Goal: Task Accomplishment & Management: Manage account settings

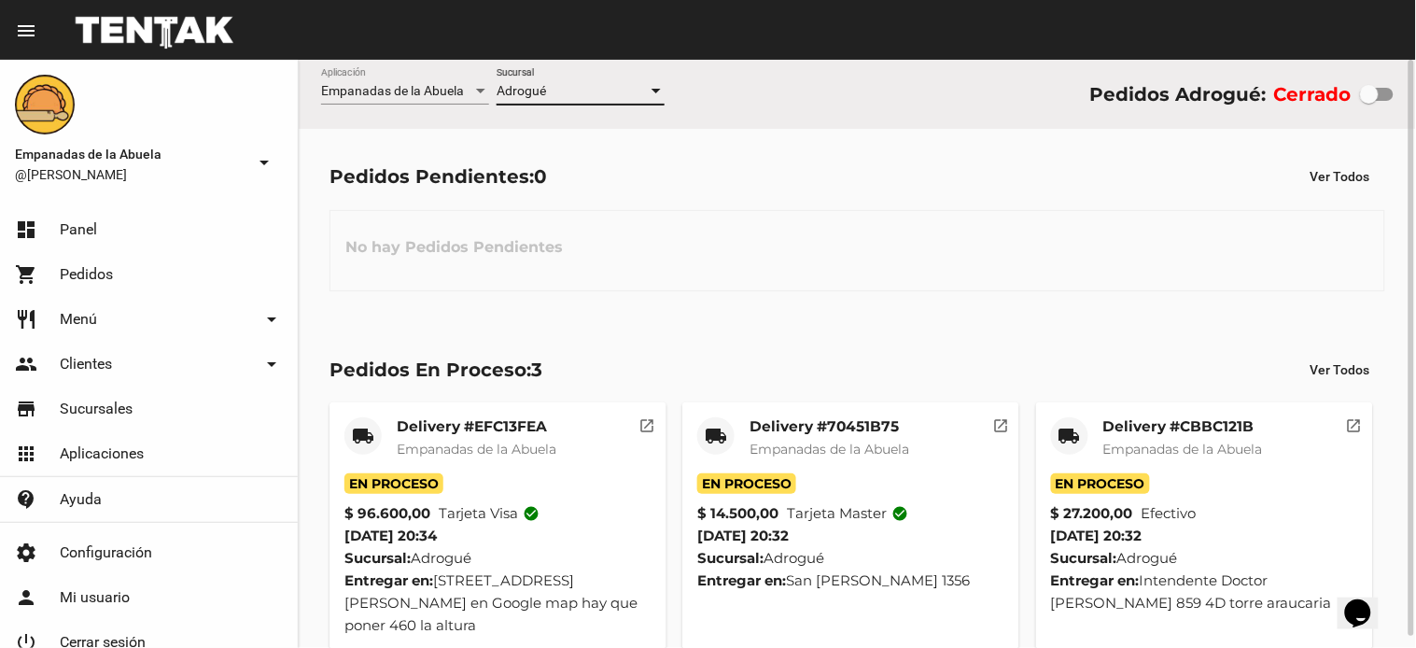
click at [913, 309] on div "Pedidos Pendientes: 0 Ver Todos No hay Pedidos Pendientes" at bounding box center [857, 225] width 1117 height 192
click at [1212, 420] on mat-card-title "Delivery #CBBC121B" at bounding box center [1183, 426] width 160 height 19
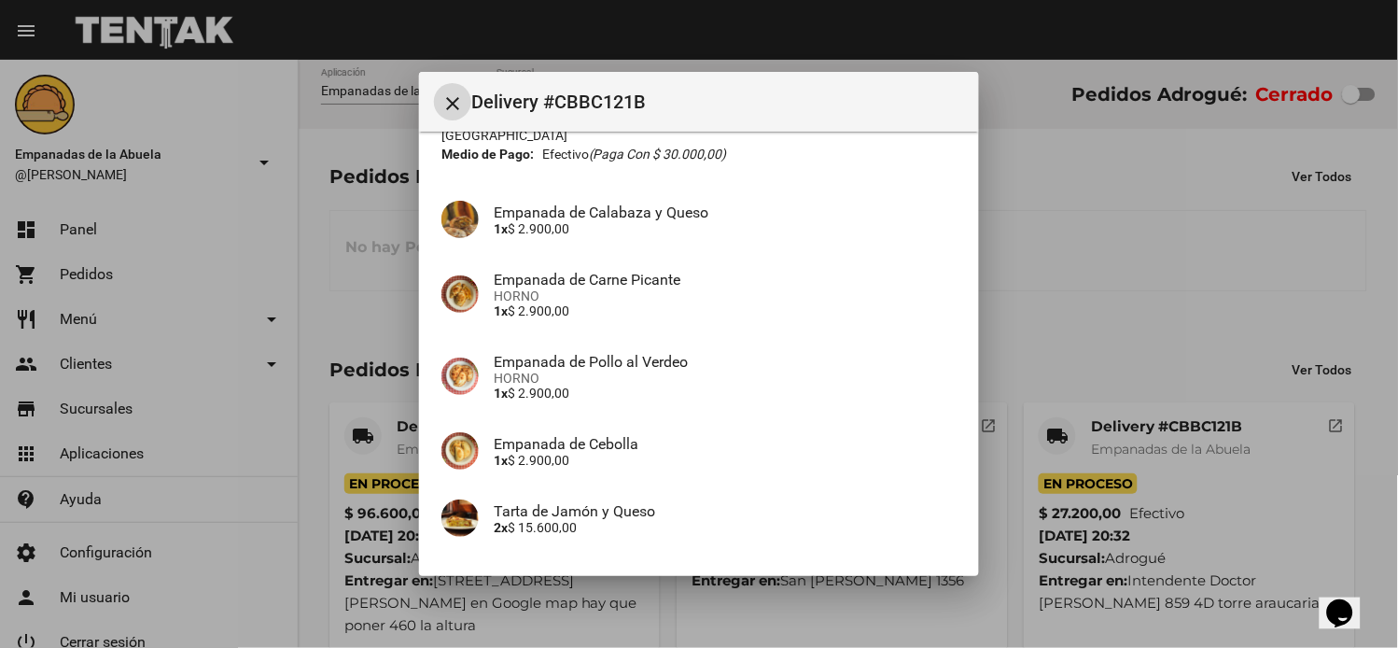
scroll to position [247, 0]
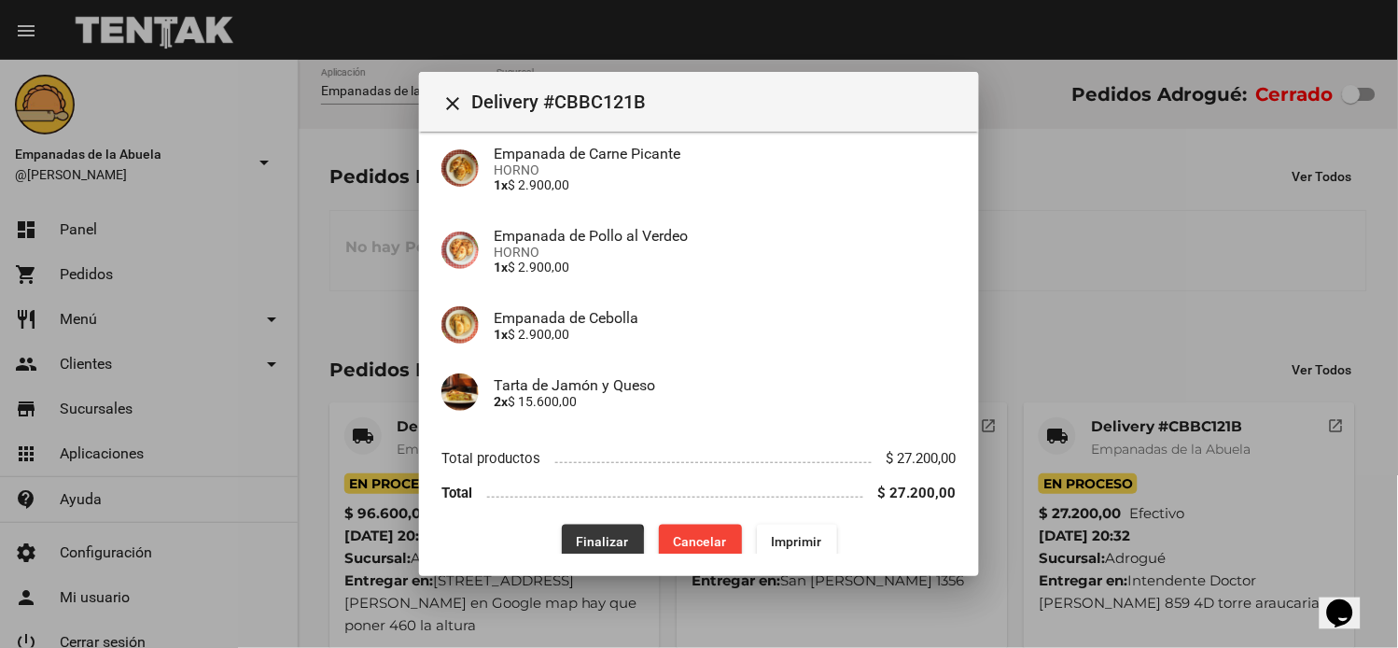
click at [583, 534] on span "Finalizar" at bounding box center [603, 541] width 52 height 15
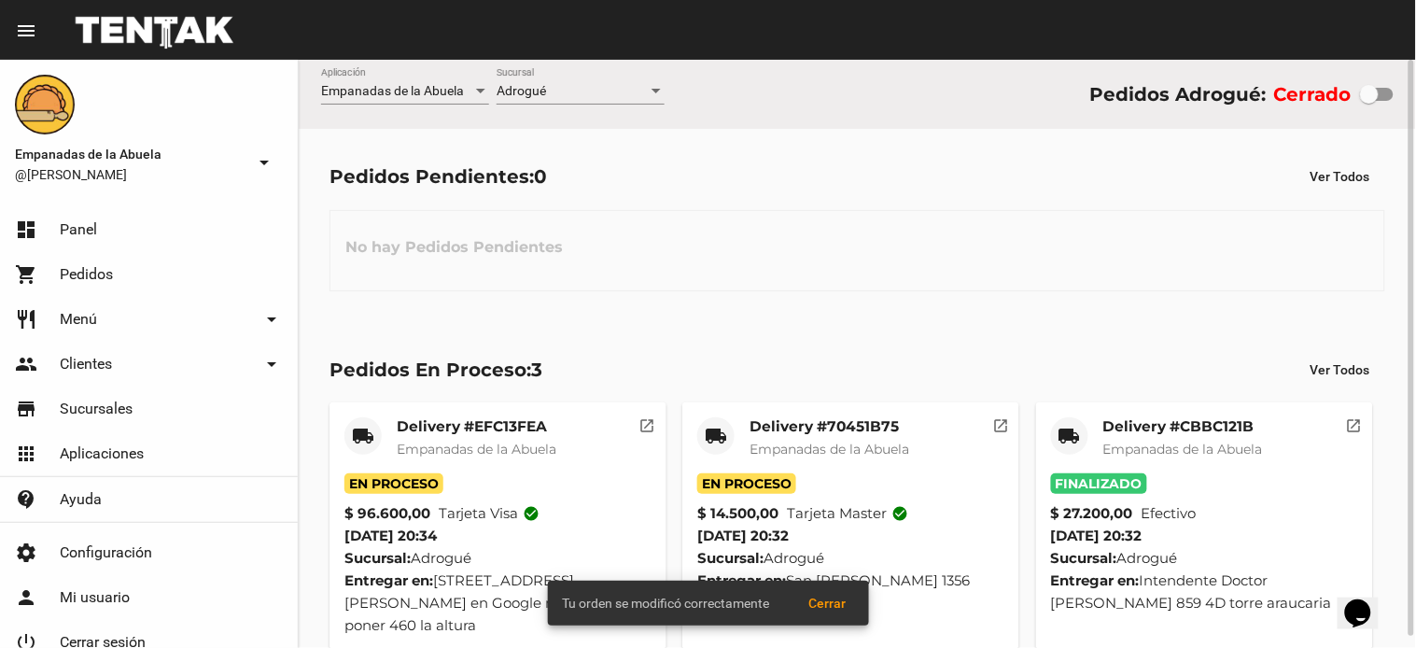
click at [857, 430] on mat-card-title "Delivery #70451B75" at bounding box center [830, 426] width 160 height 19
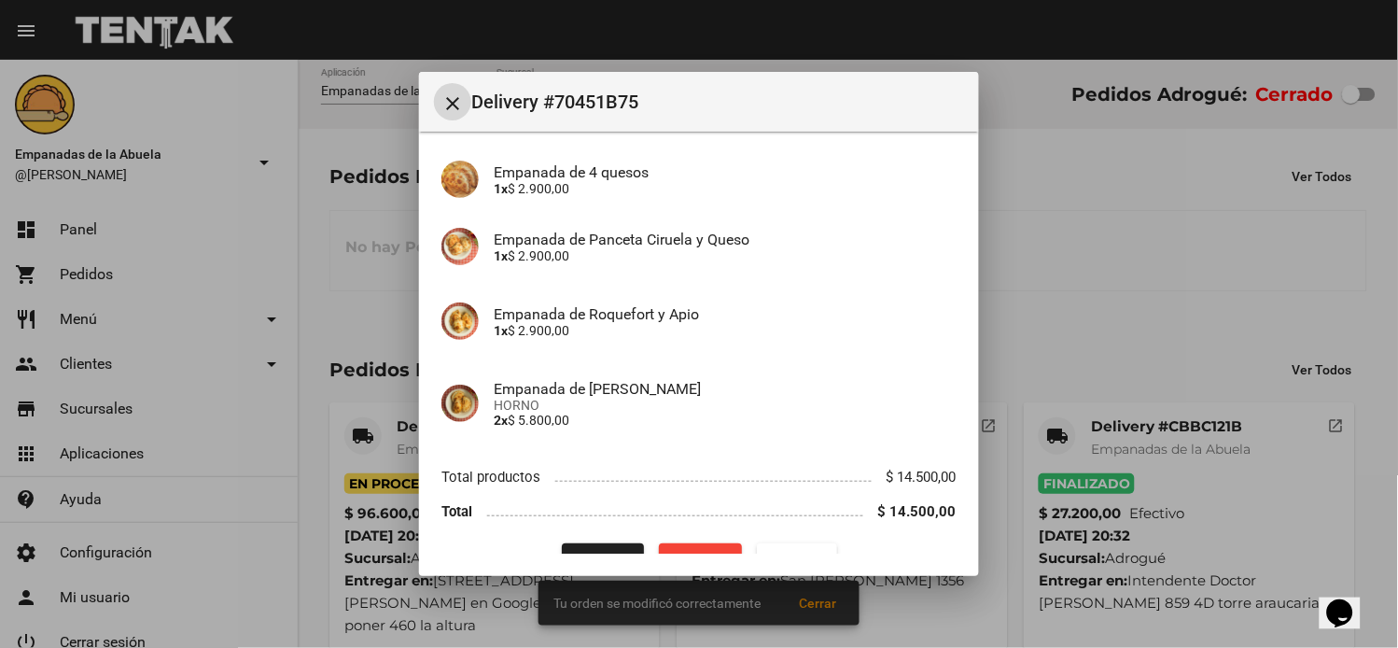
scroll to position [180, 0]
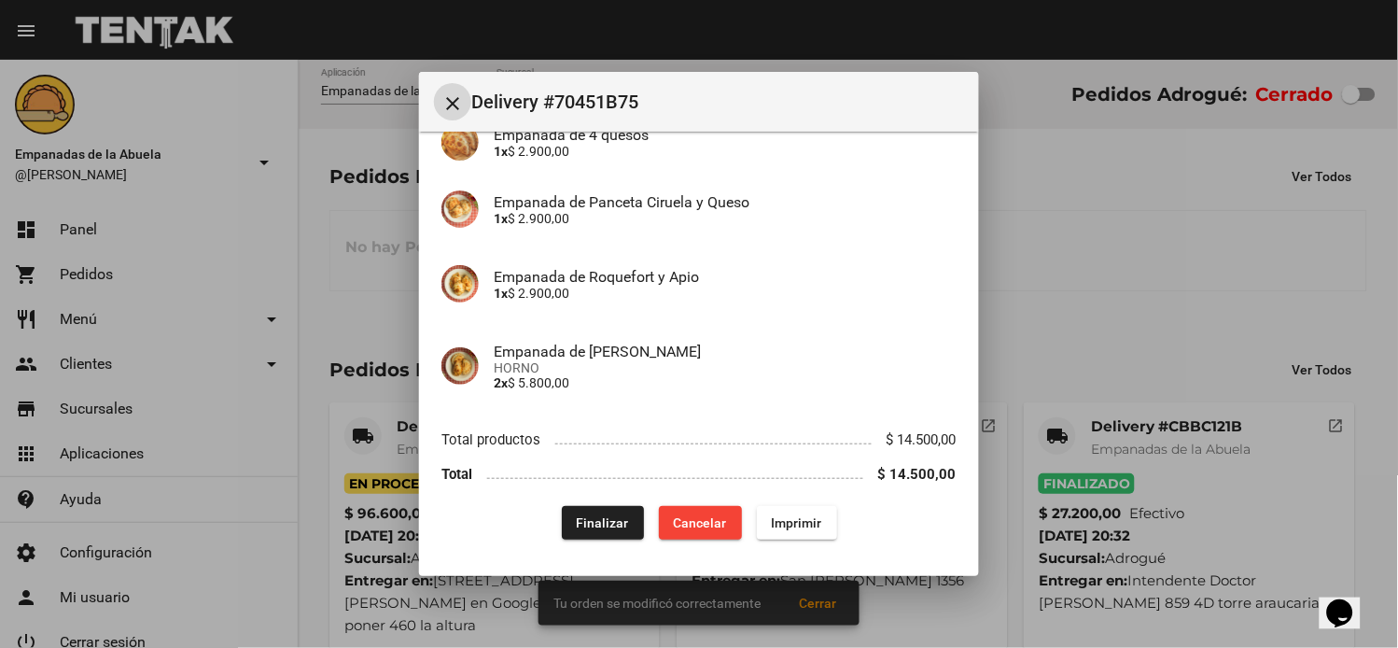
click at [598, 509] on button "Finalizar" at bounding box center [603, 523] width 82 height 34
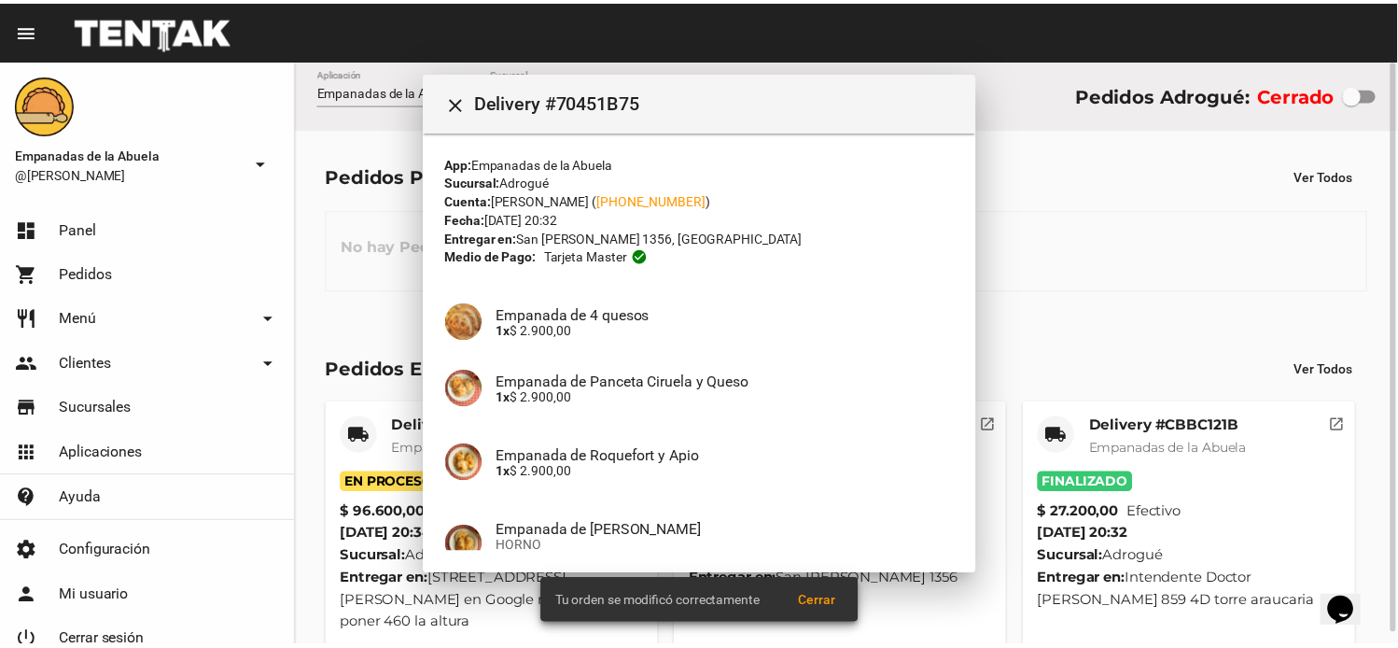
scroll to position [12, 0]
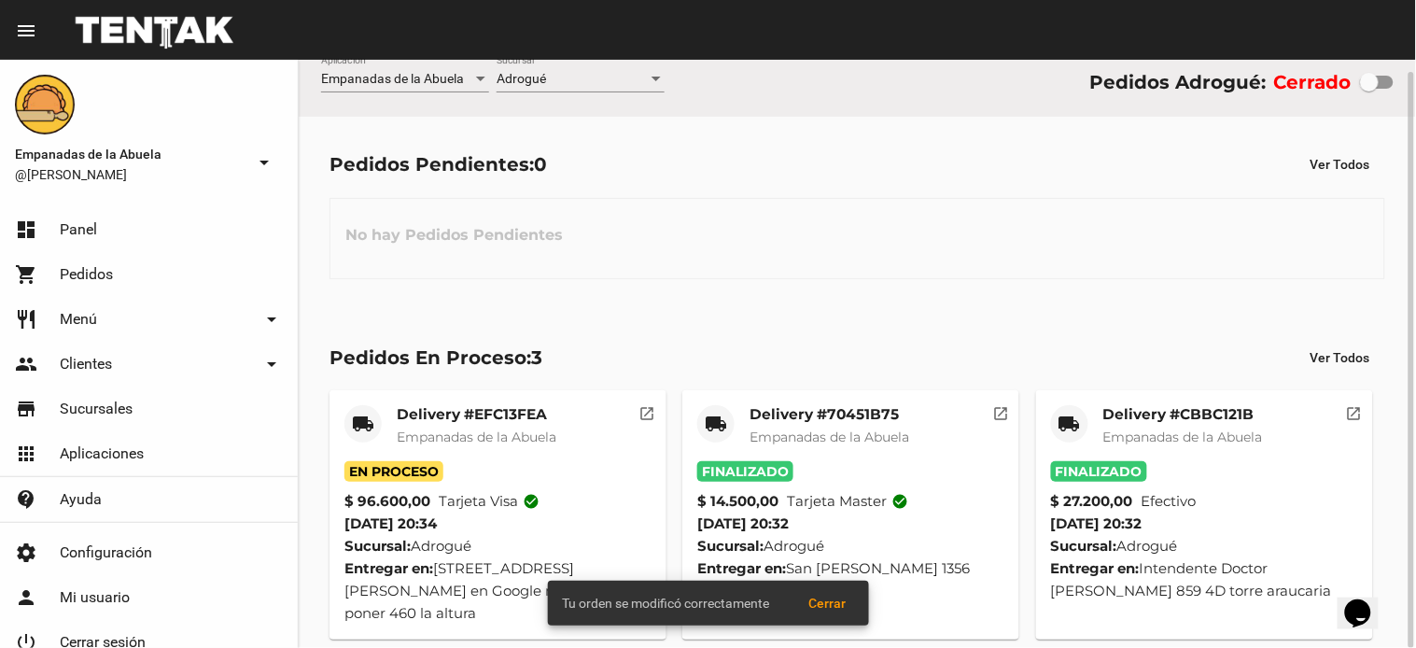
click at [445, 414] on mat-card-title "Delivery #EFC13FEA" at bounding box center [477, 414] width 160 height 19
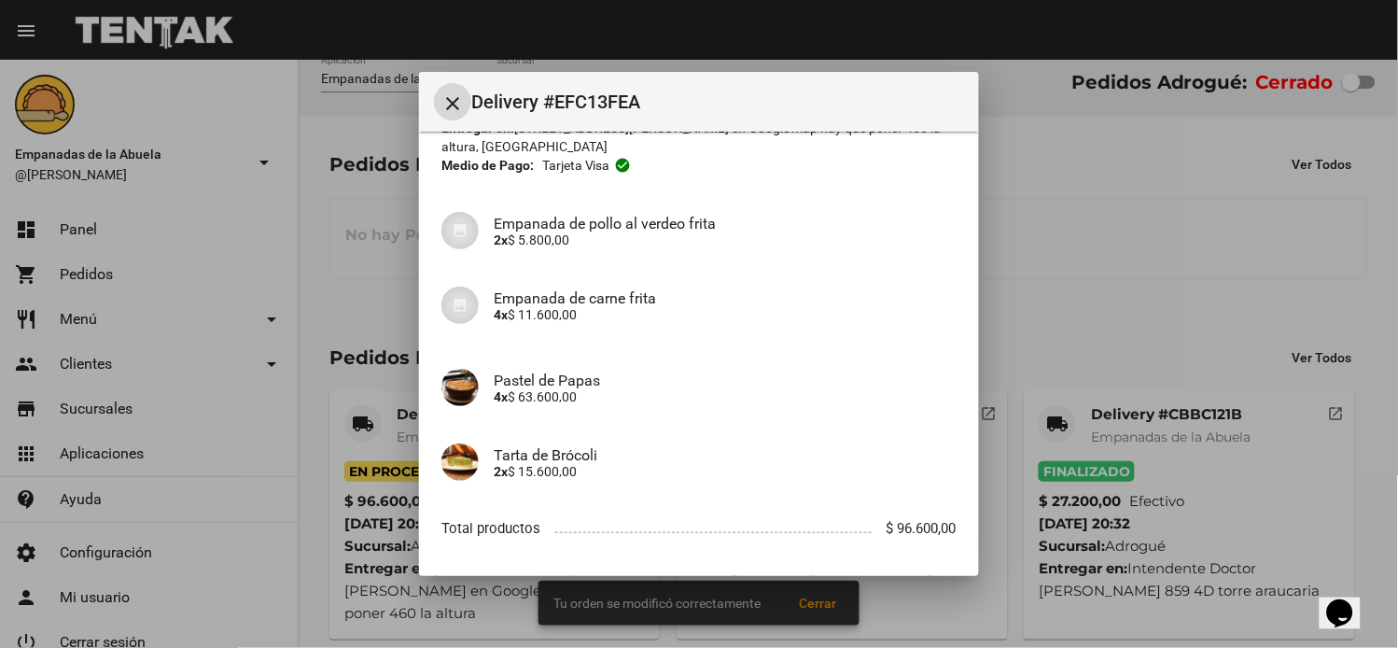
scroll to position [199, 0]
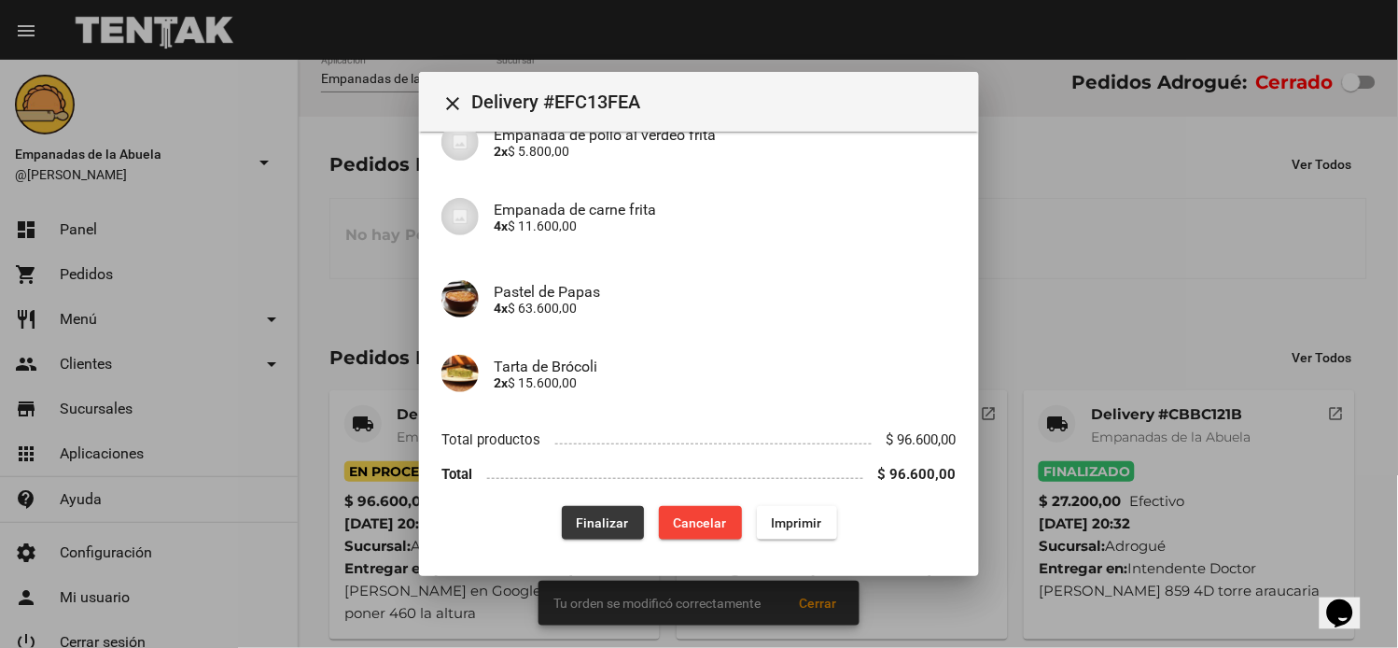
click at [588, 527] on span "Finalizar" at bounding box center [603, 522] width 52 height 15
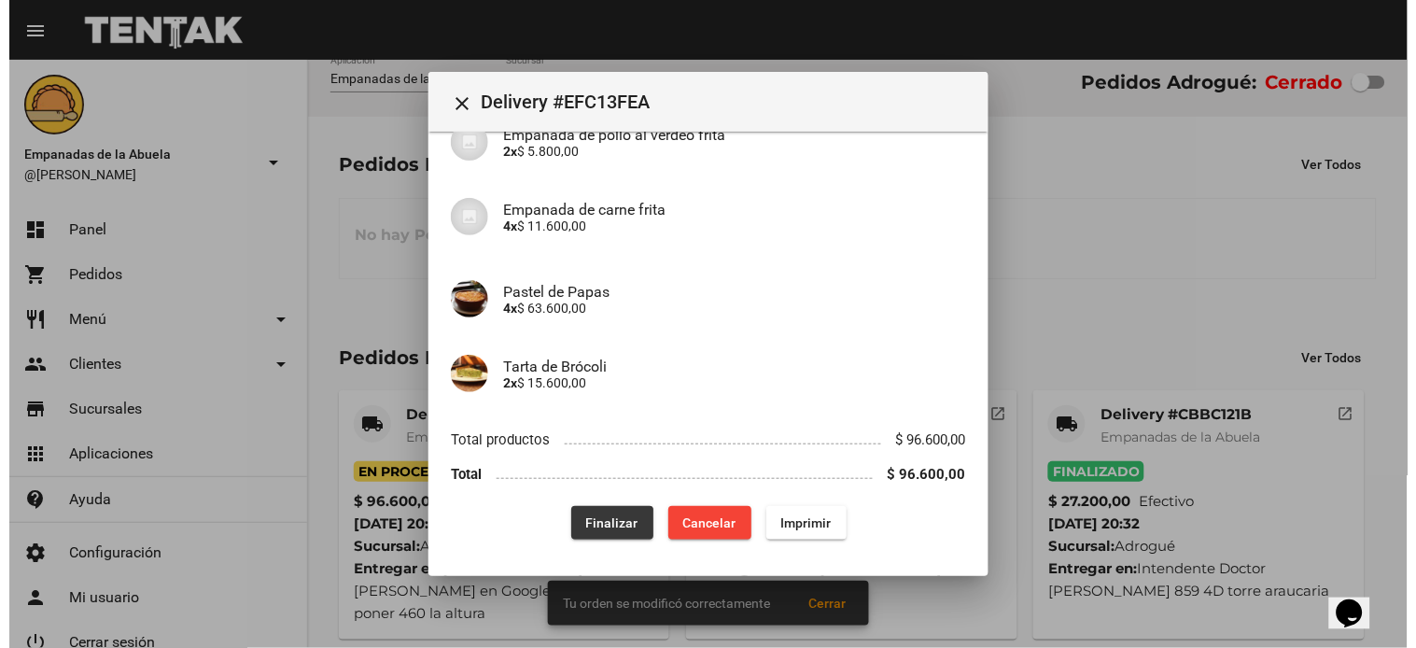
scroll to position [0, 0]
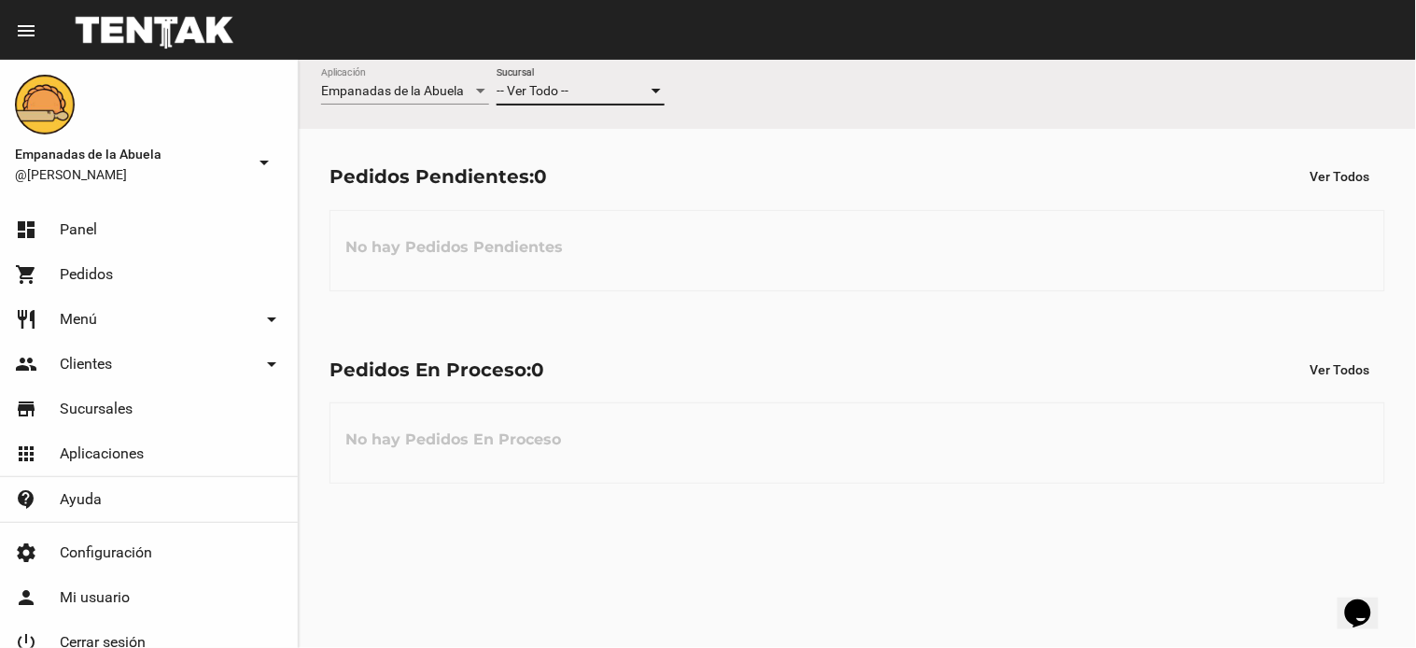
click at [620, 94] on div "-- Ver Todo --" at bounding box center [572, 91] width 151 height 15
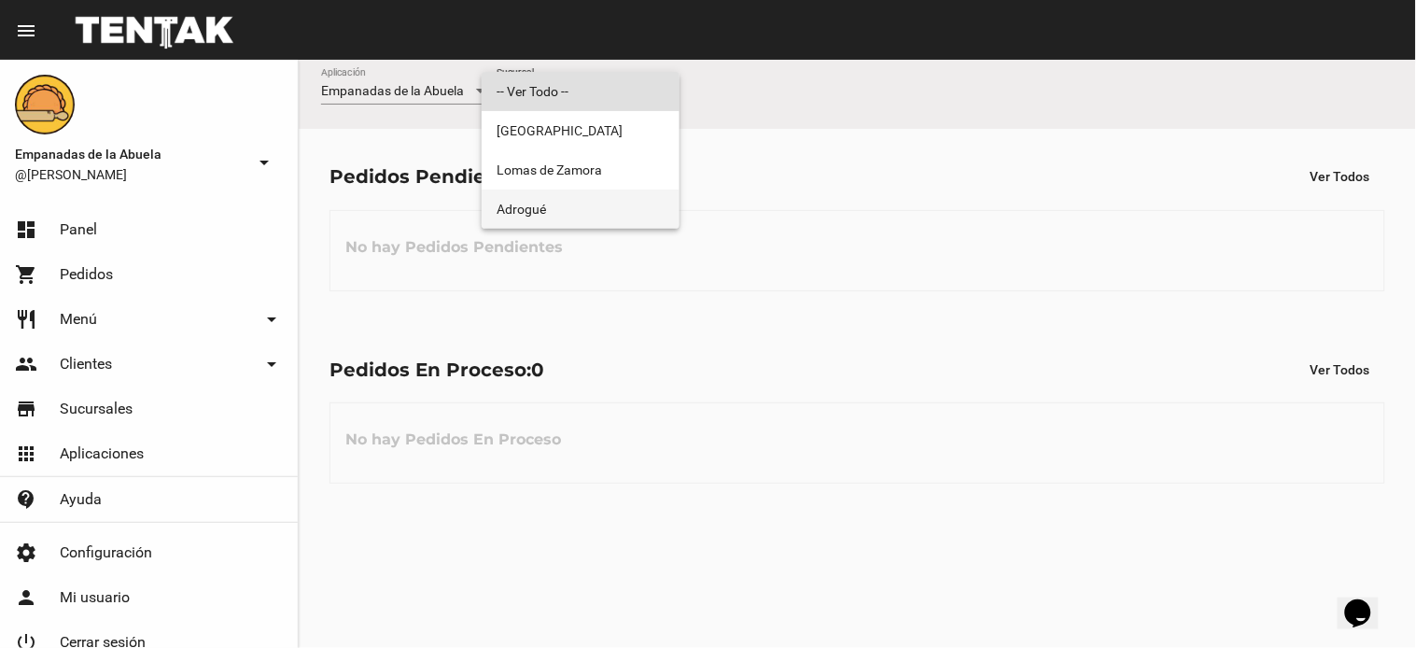
click at [572, 219] on span "Adrogué" at bounding box center [581, 209] width 168 height 39
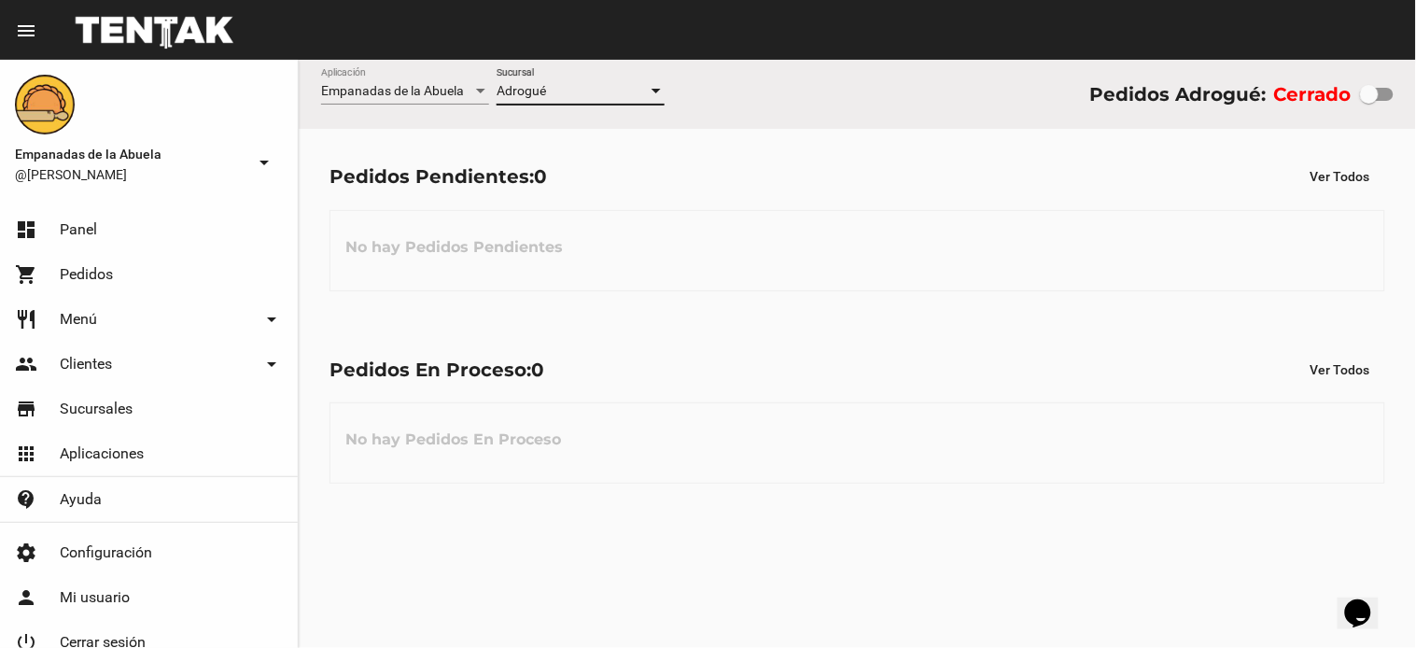
click at [658, 89] on div at bounding box center [656, 91] width 9 height 5
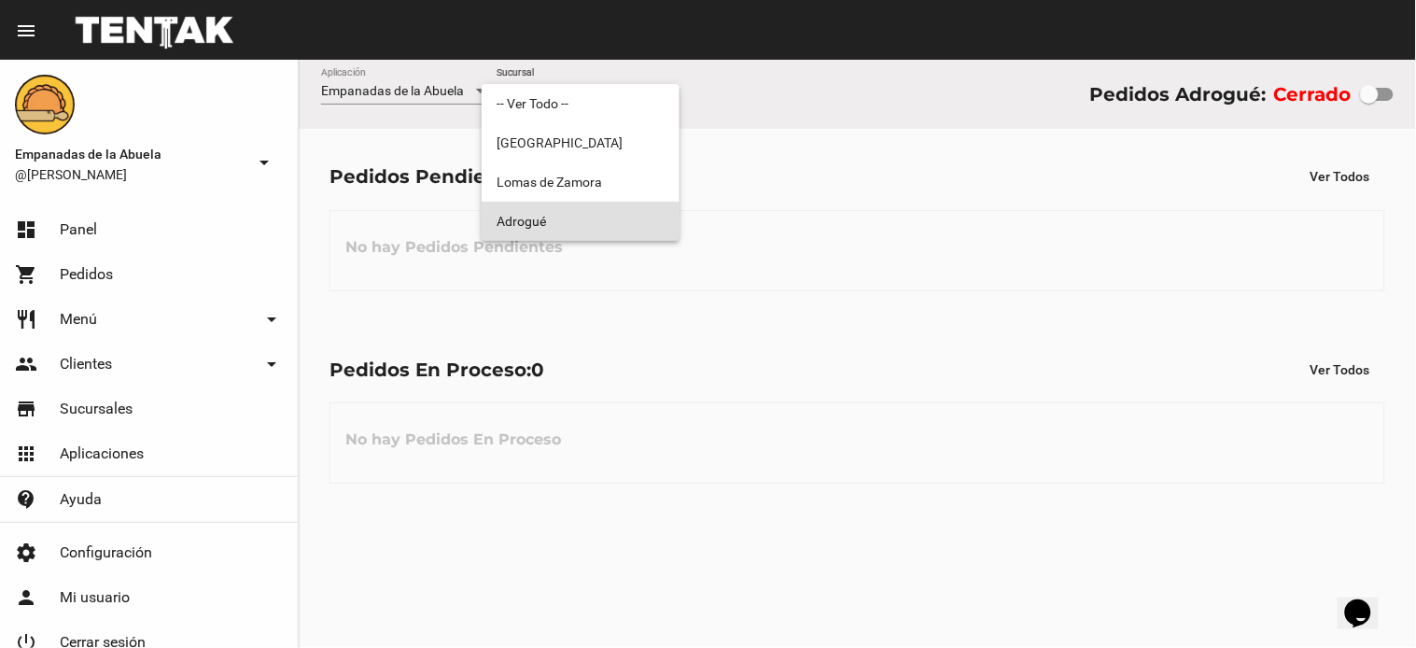
click at [611, 219] on span "Adrogué" at bounding box center [581, 221] width 168 height 39
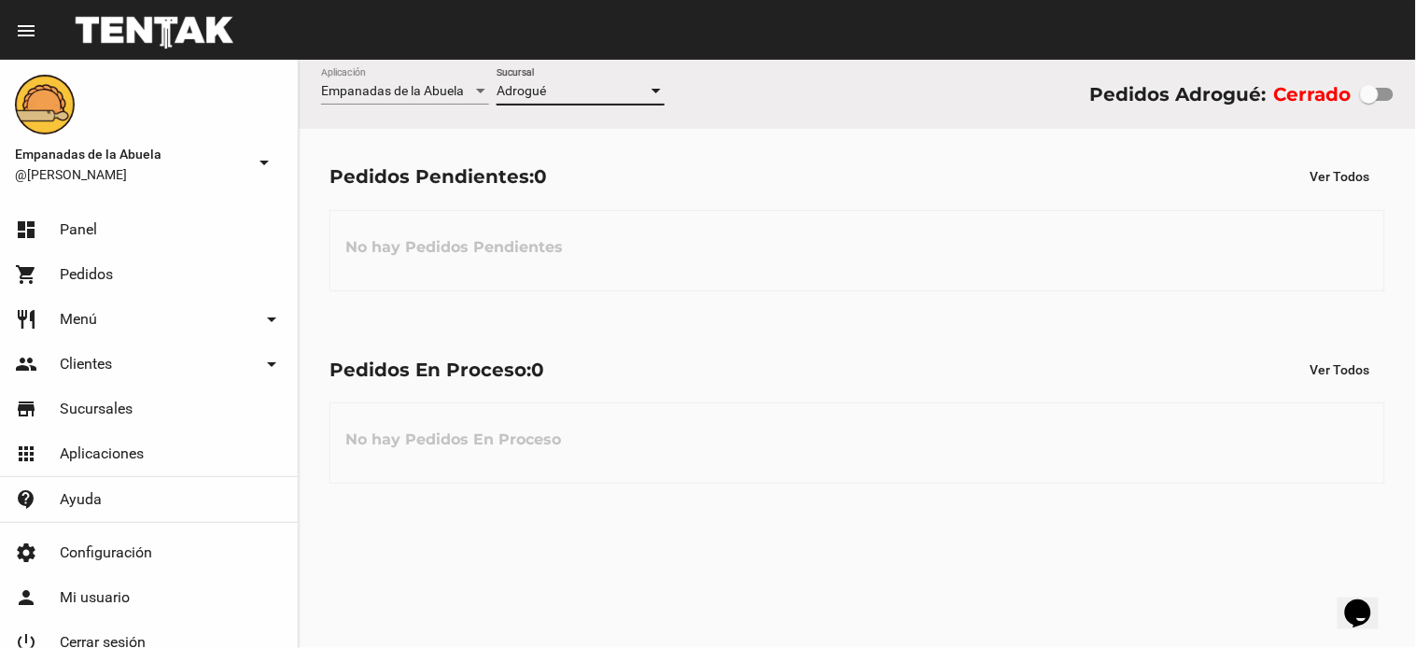
click at [652, 85] on div at bounding box center [656, 91] width 17 height 15
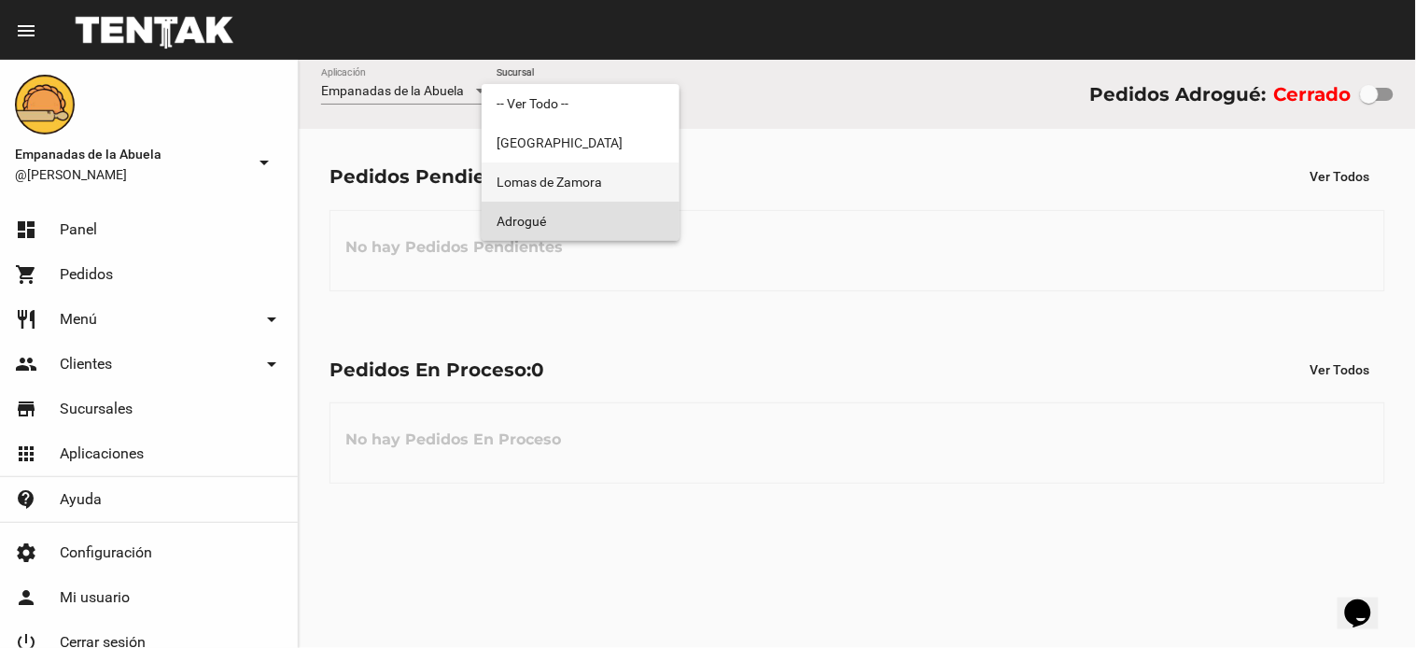
click at [609, 189] on span "Lomas de Zamora" at bounding box center [581, 181] width 168 height 39
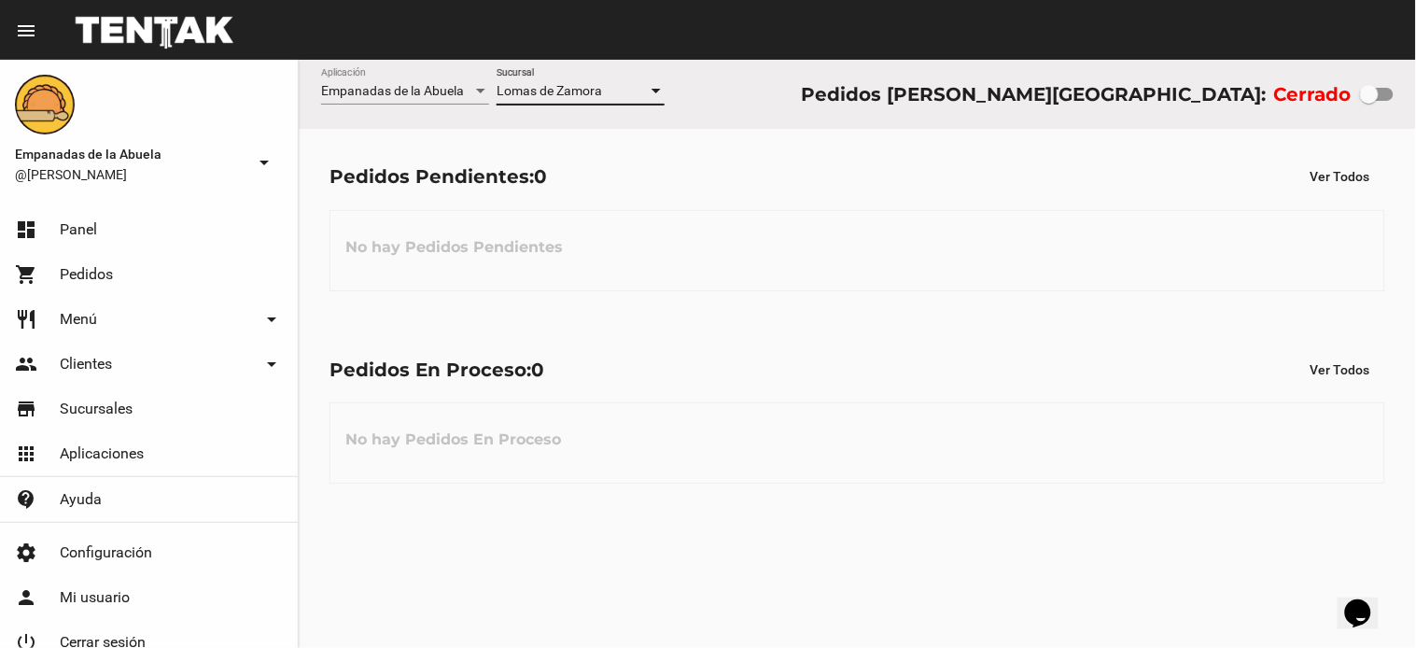
click at [654, 85] on div at bounding box center [656, 91] width 17 height 15
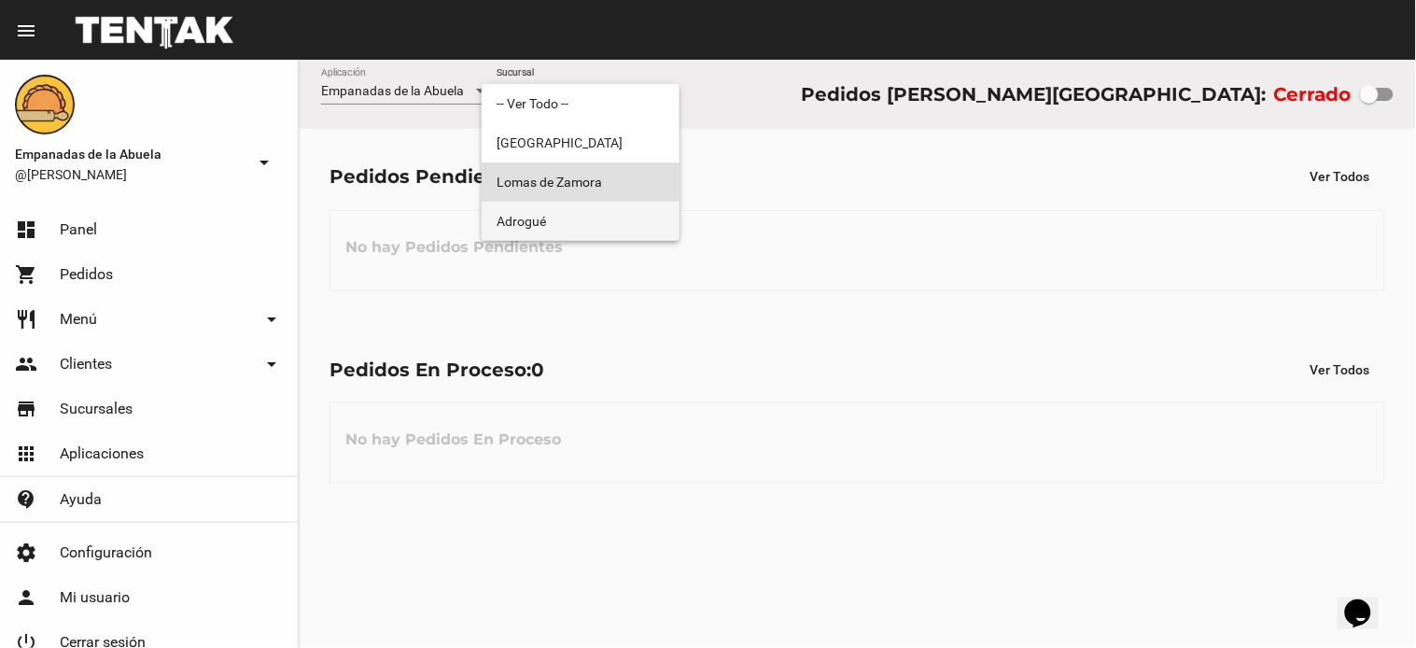
click at [608, 218] on span "Adrogué" at bounding box center [581, 221] width 168 height 39
